Goal: Navigation & Orientation: Understand site structure

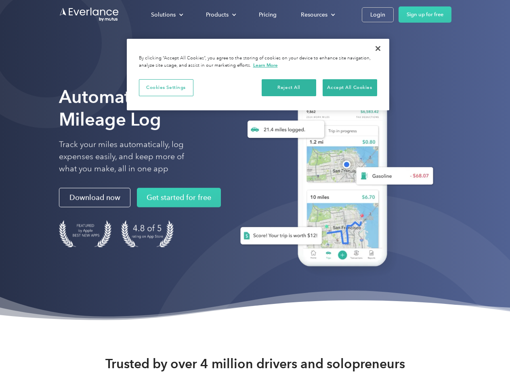
click at [167, 15] on div "Solutions" at bounding box center [163, 15] width 25 height 10
click at [220, 15] on div "Products" at bounding box center [217, 15] width 23 height 10
click at [317, 15] on div "Resources" at bounding box center [314, 15] width 27 height 10
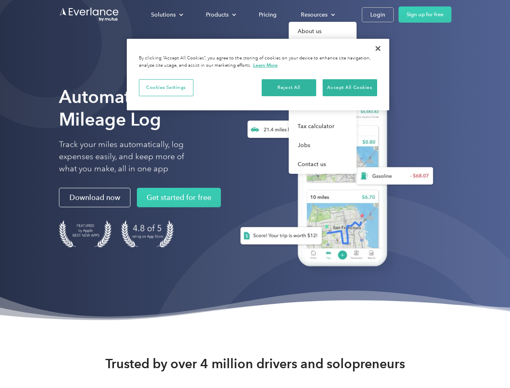
click at [166, 87] on button "Cookies Settings" at bounding box center [166, 87] width 55 height 17
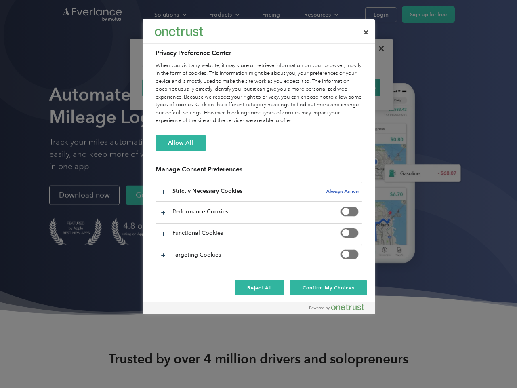
click at [289, 87] on div "When you visit any website, it may store or retrieve information on your browse…" at bounding box center [259, 93] width 207 height 63
click at [350, 87] on div "When you visit any website, it may store or retrieve information on your browse…" at bounding box center [259, 93] width 207 height 63
click at [378, 48] on div at bounding box center [258, 194] width 517 height 388
